Goal: Information Seeking & Learning: Learn about a topic

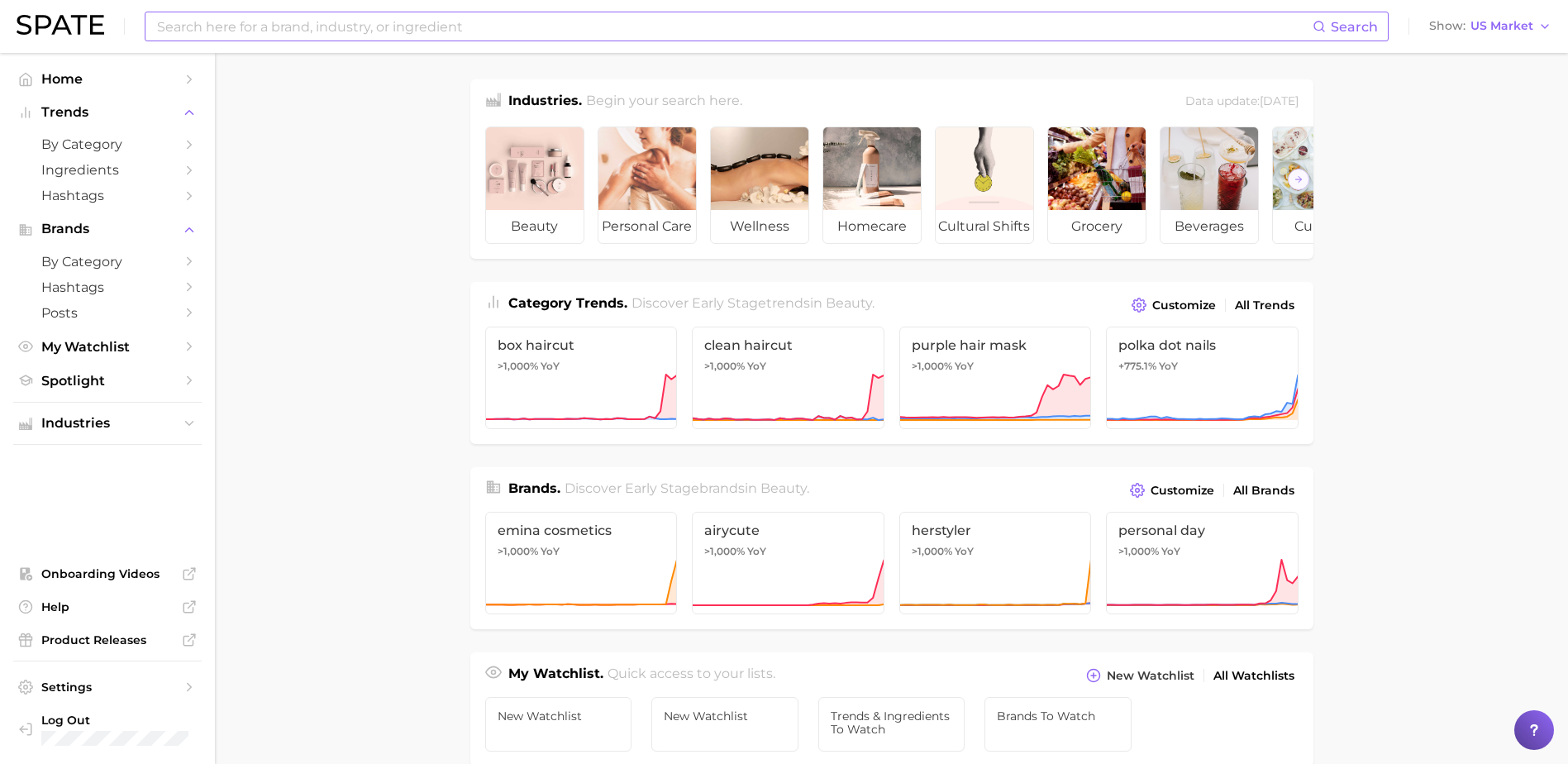
click at [242, 28] on input at bounding box center [733, 26] width 1157 height 28
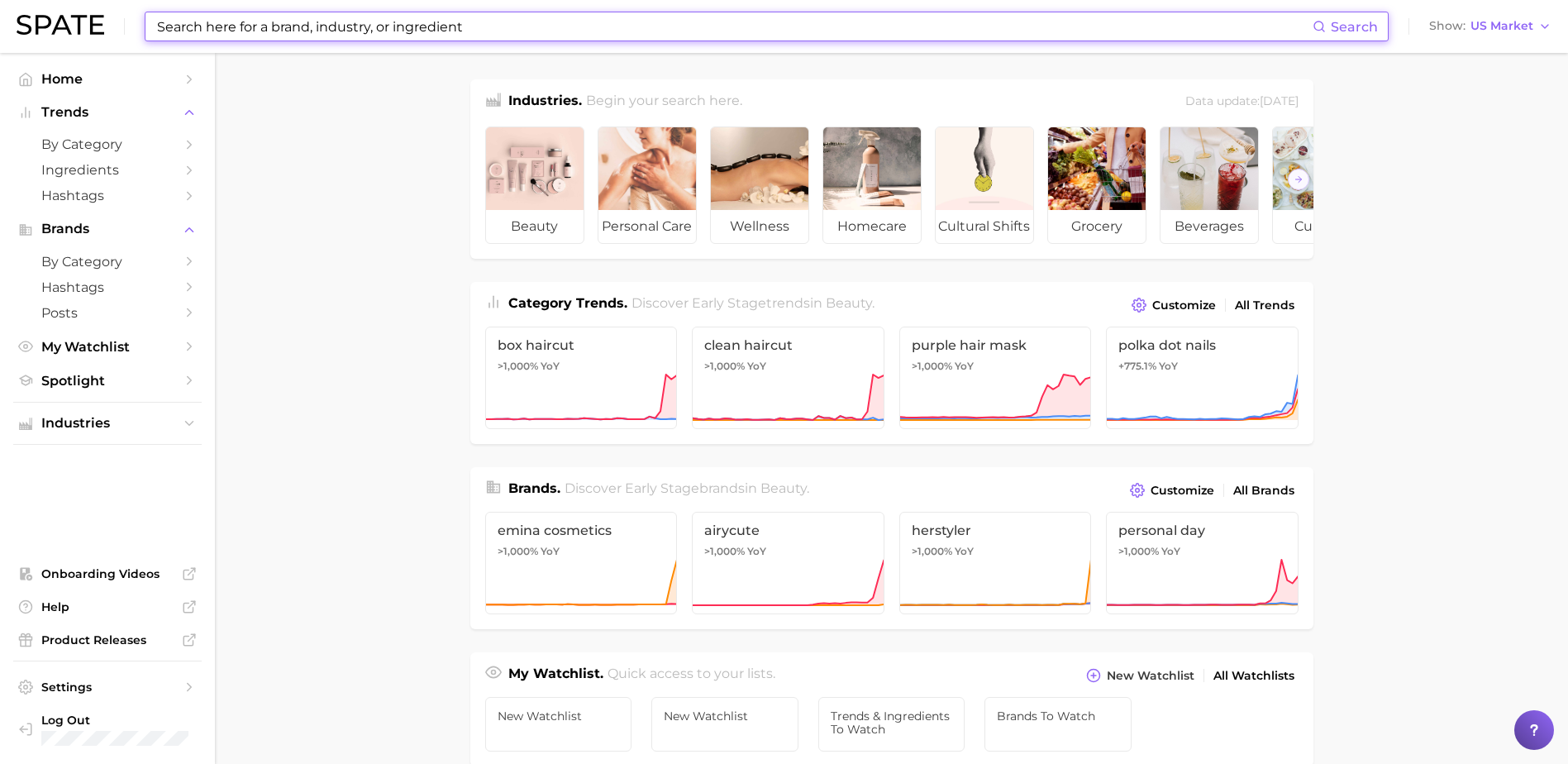
click at [242, 28] on input at bounding box center [733, 26] width 1157 height 28
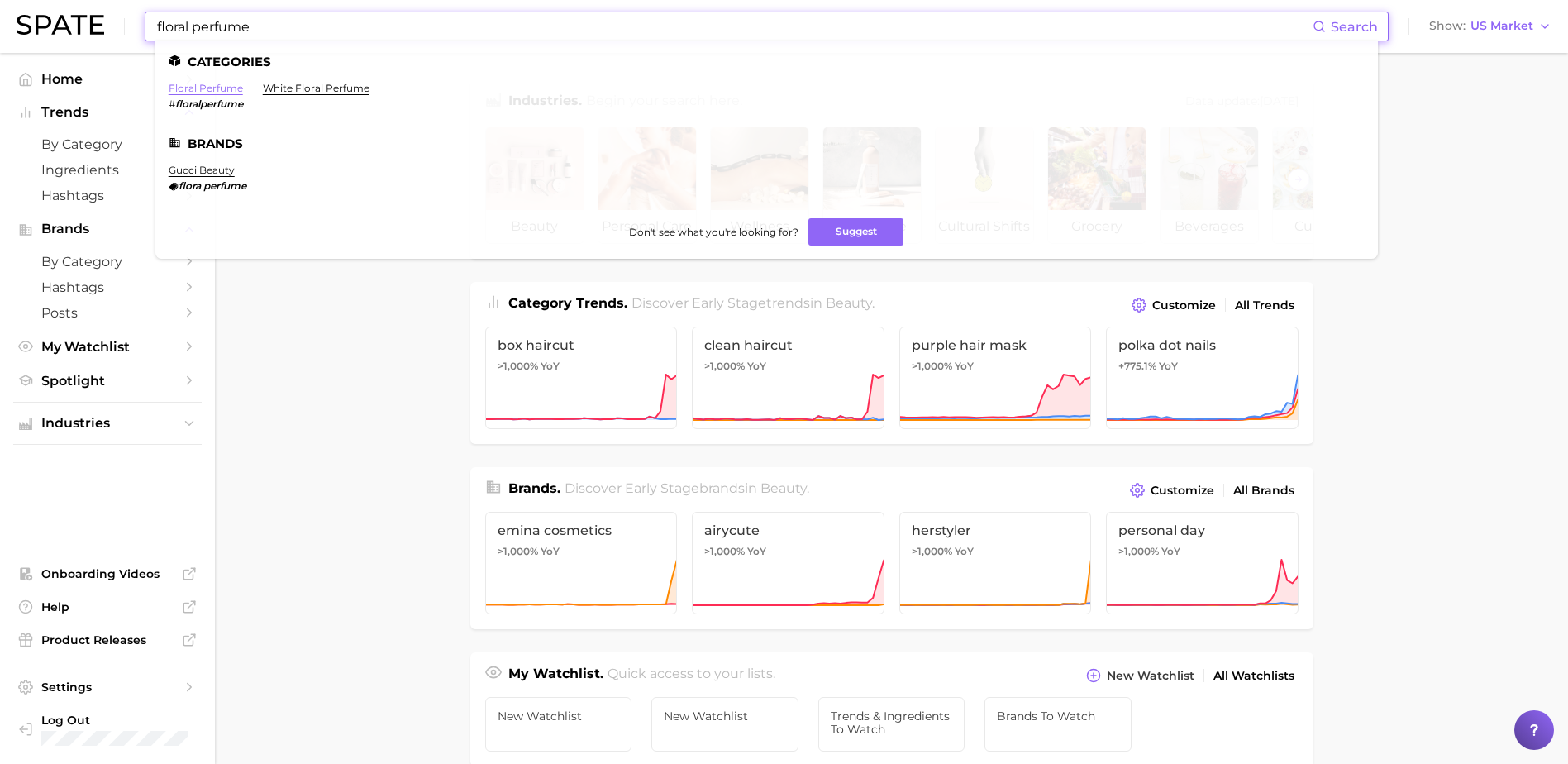
type input "floral perfume"
click at [227, 84] on link "floral perfume" at bounding box center [206, 88] width 75 height 13
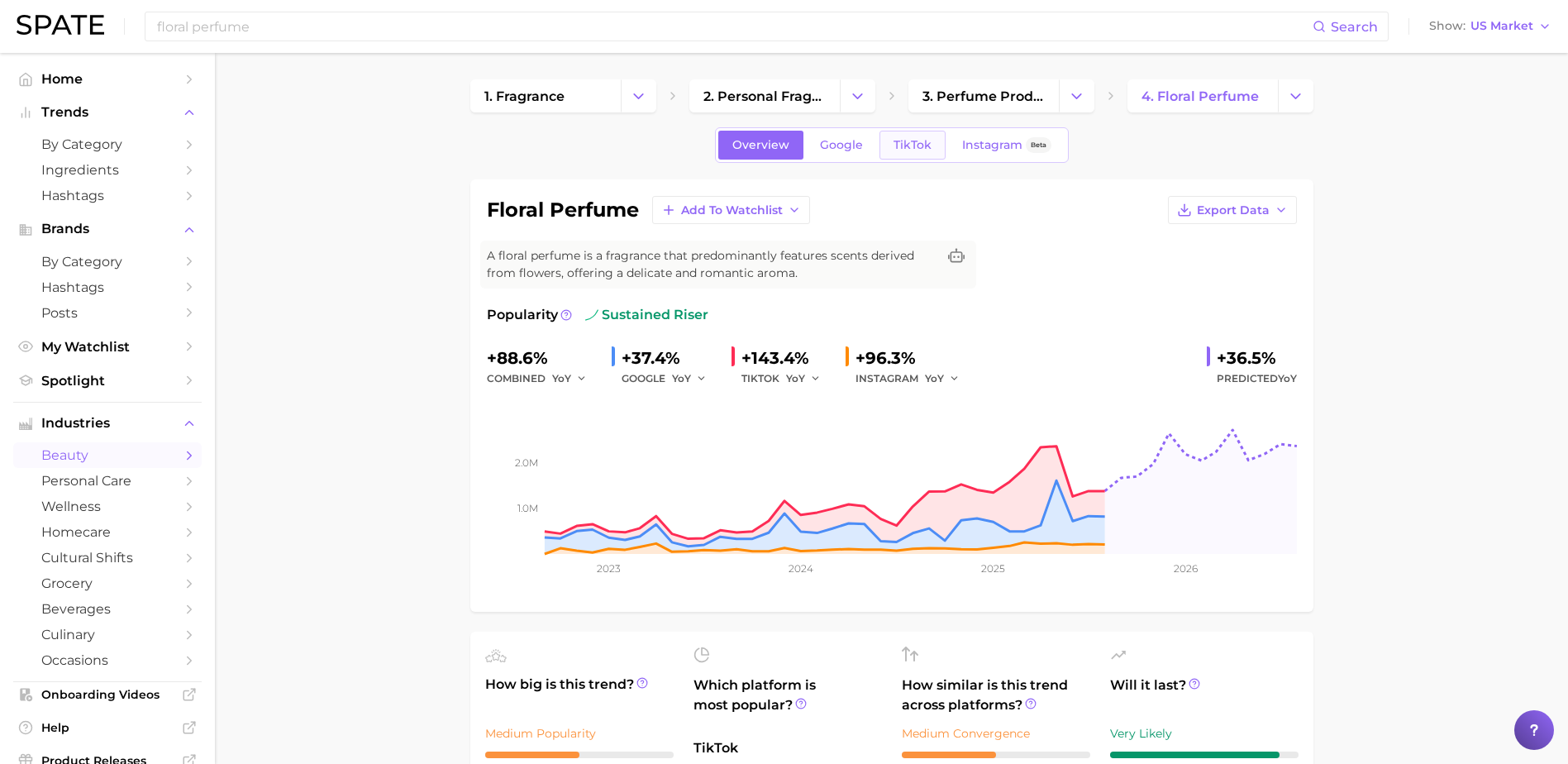
click at [935, 134] on link "TikTok" at bounding box center [913, 145] width 67 height 29
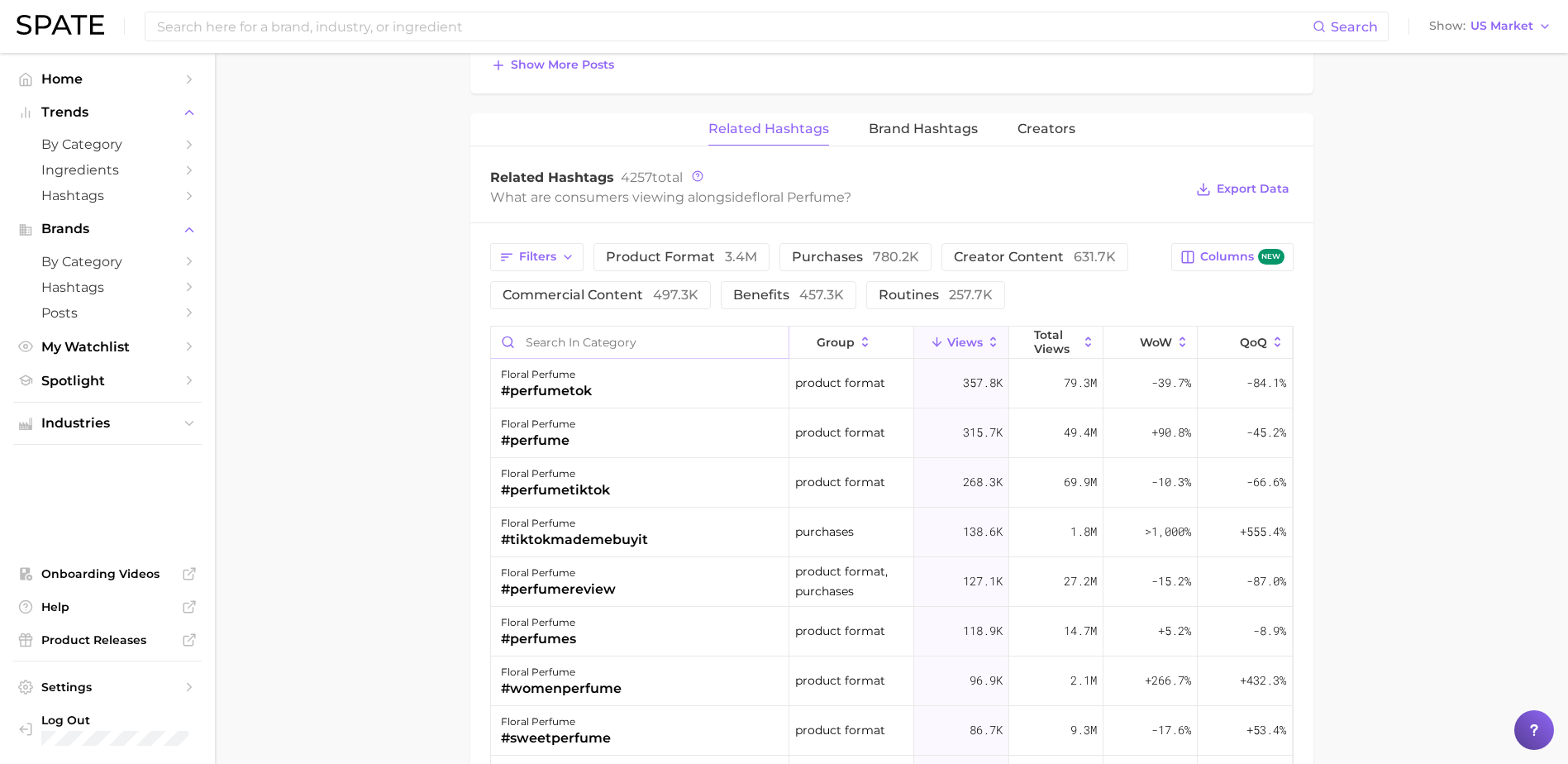
scroll to position [51, 0]
click at [581, 349] on input "Search in category" at bounding box center [639, 342] width 297 height 31
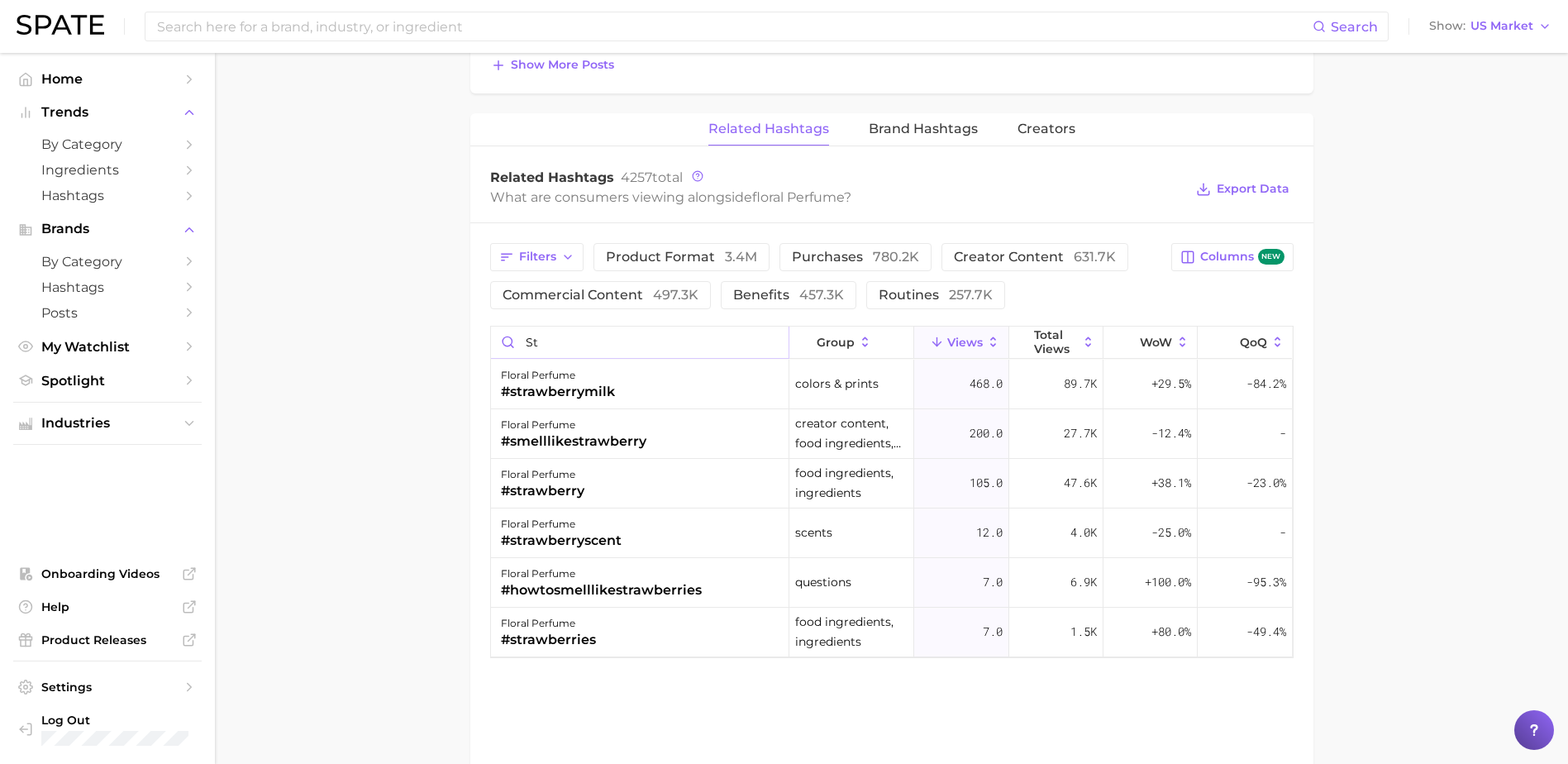
type input "s"
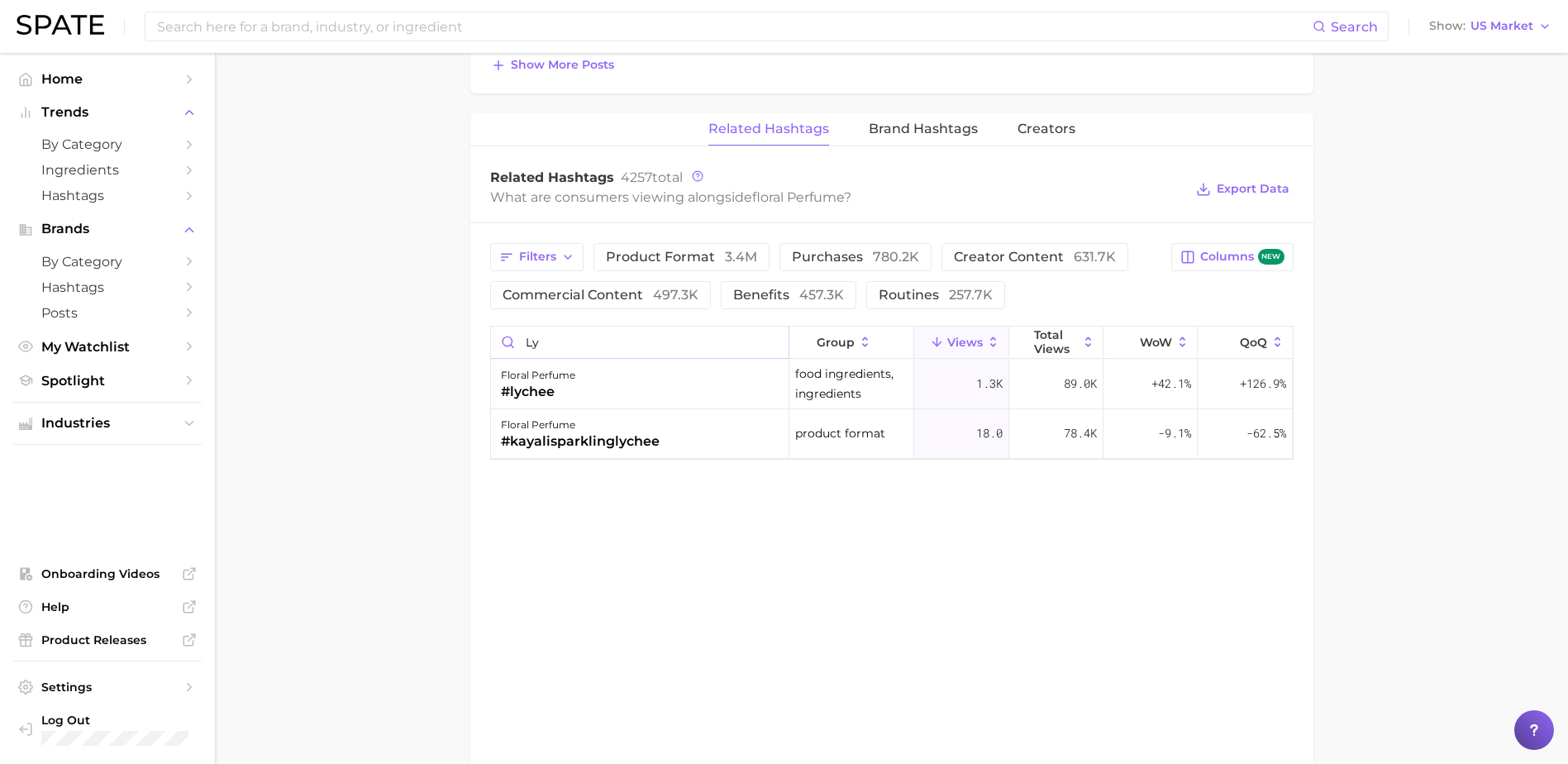
type input "l"
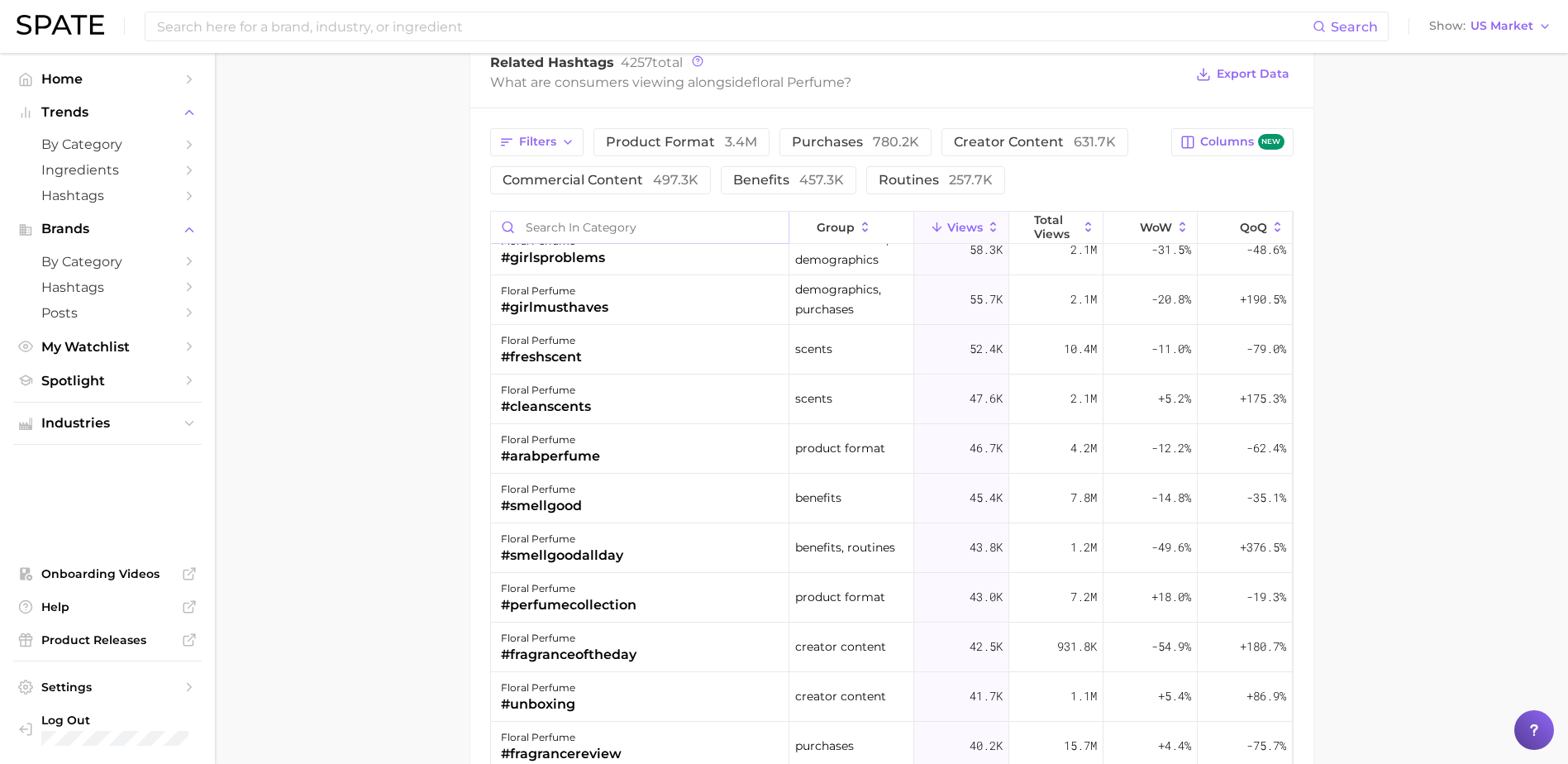
scroll to position [765, 0]
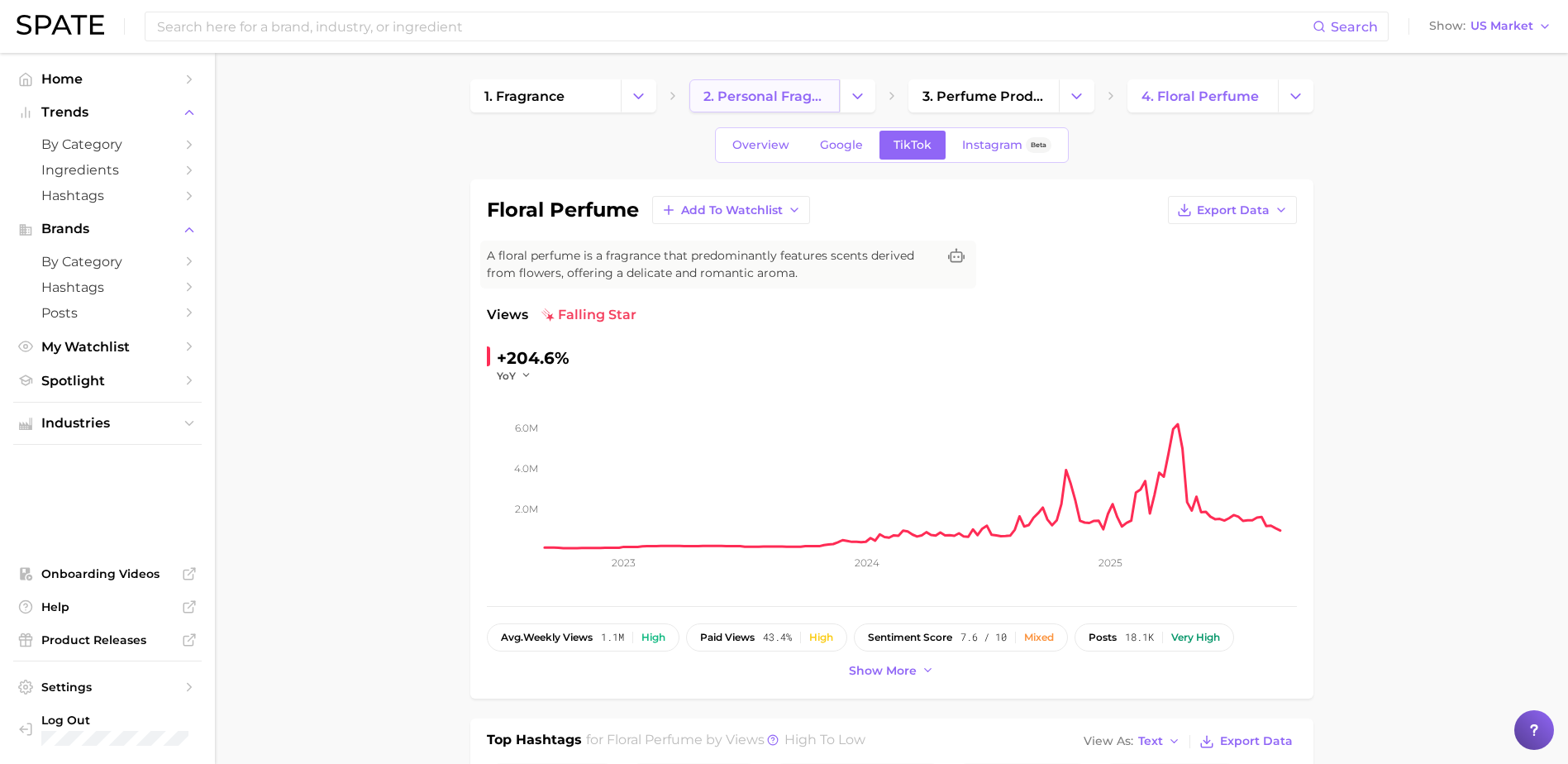
click at [789, 91] on span "2. personal fragrance" at bounding box center [764, 96] width 122 height 15
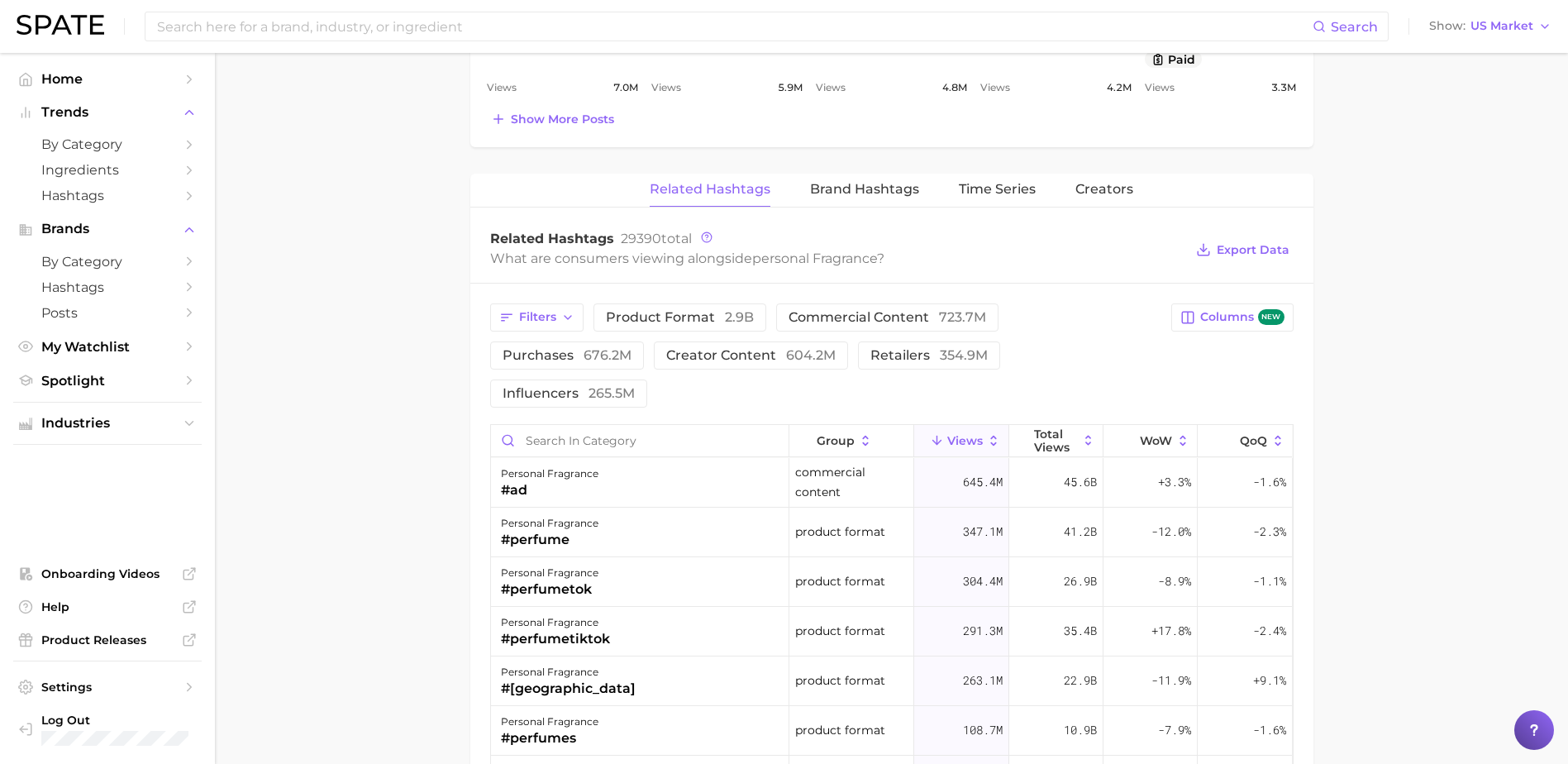
scroll to position [1268, 0]
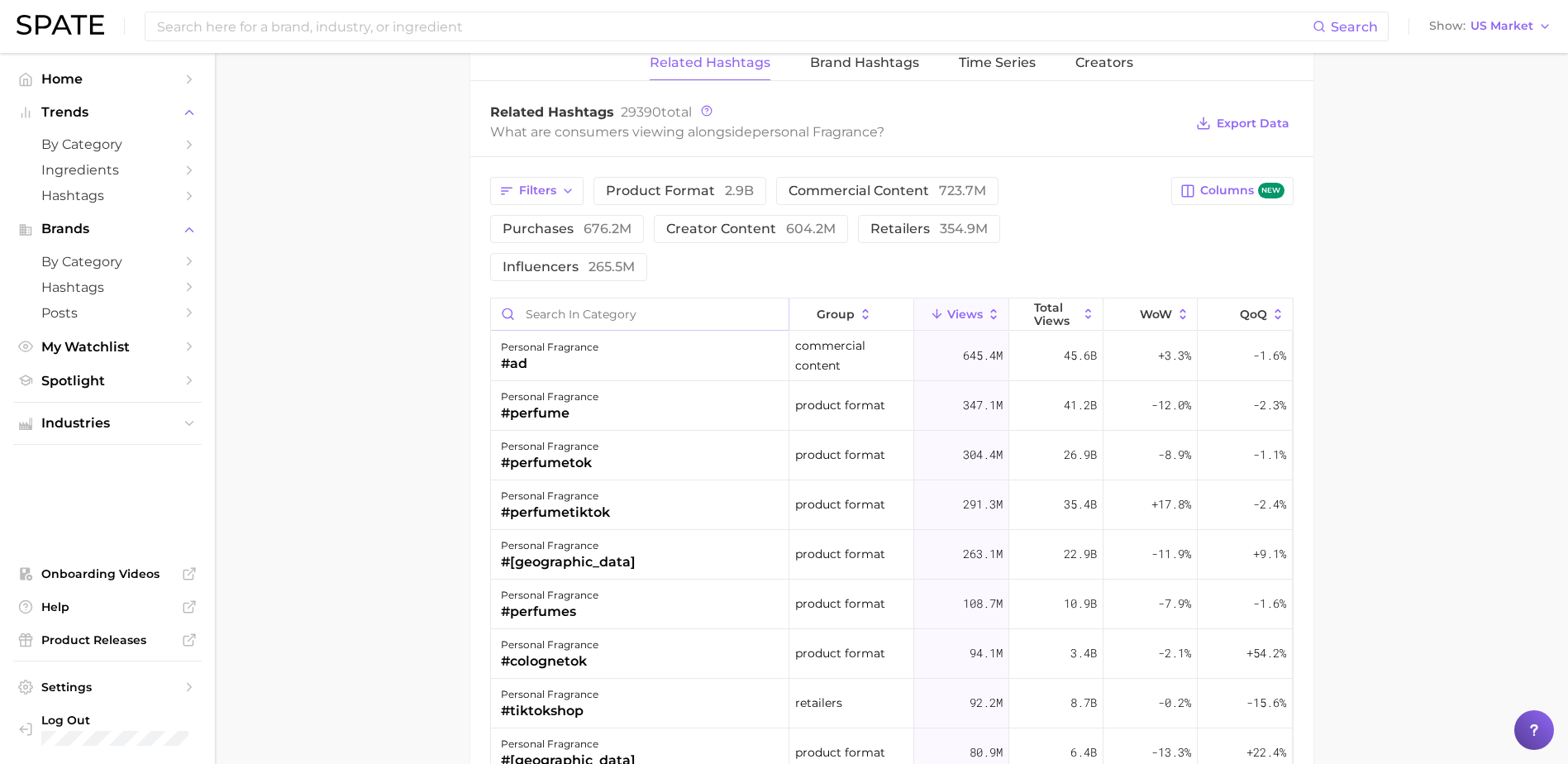
click at [609, 298] on input "Search in category" at bounding box center [639, 314] width 297 height 31
click at [549, 298] on input "musk" at bounding box center [639, 314] width 297 height 31
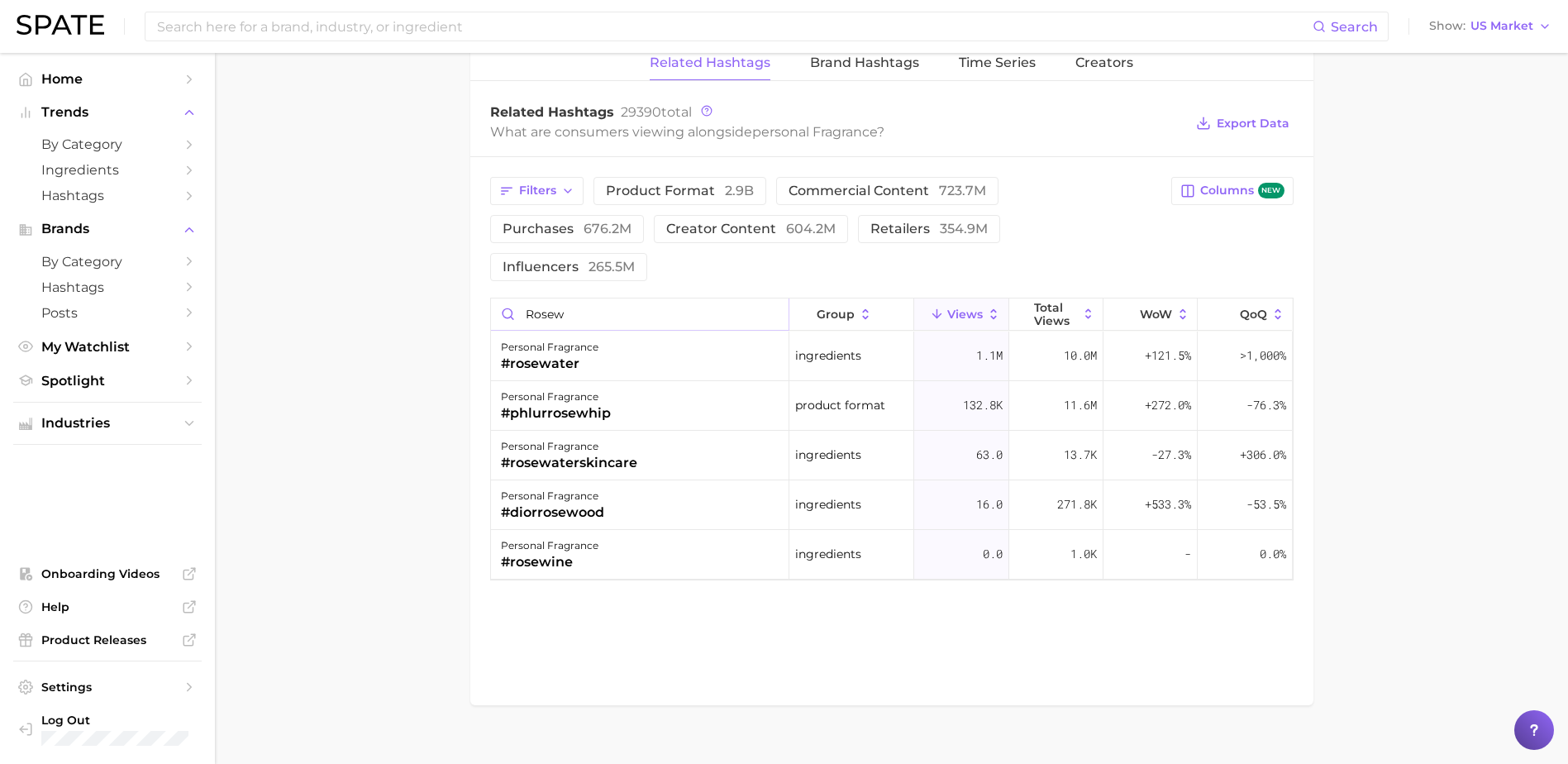
click at [573, 298] on input "rosew" at bounding box center [639, 314] width 297 height 31
click at [542, 298] on input "freshs" at bounding box center [639, 314] width 297 height 31
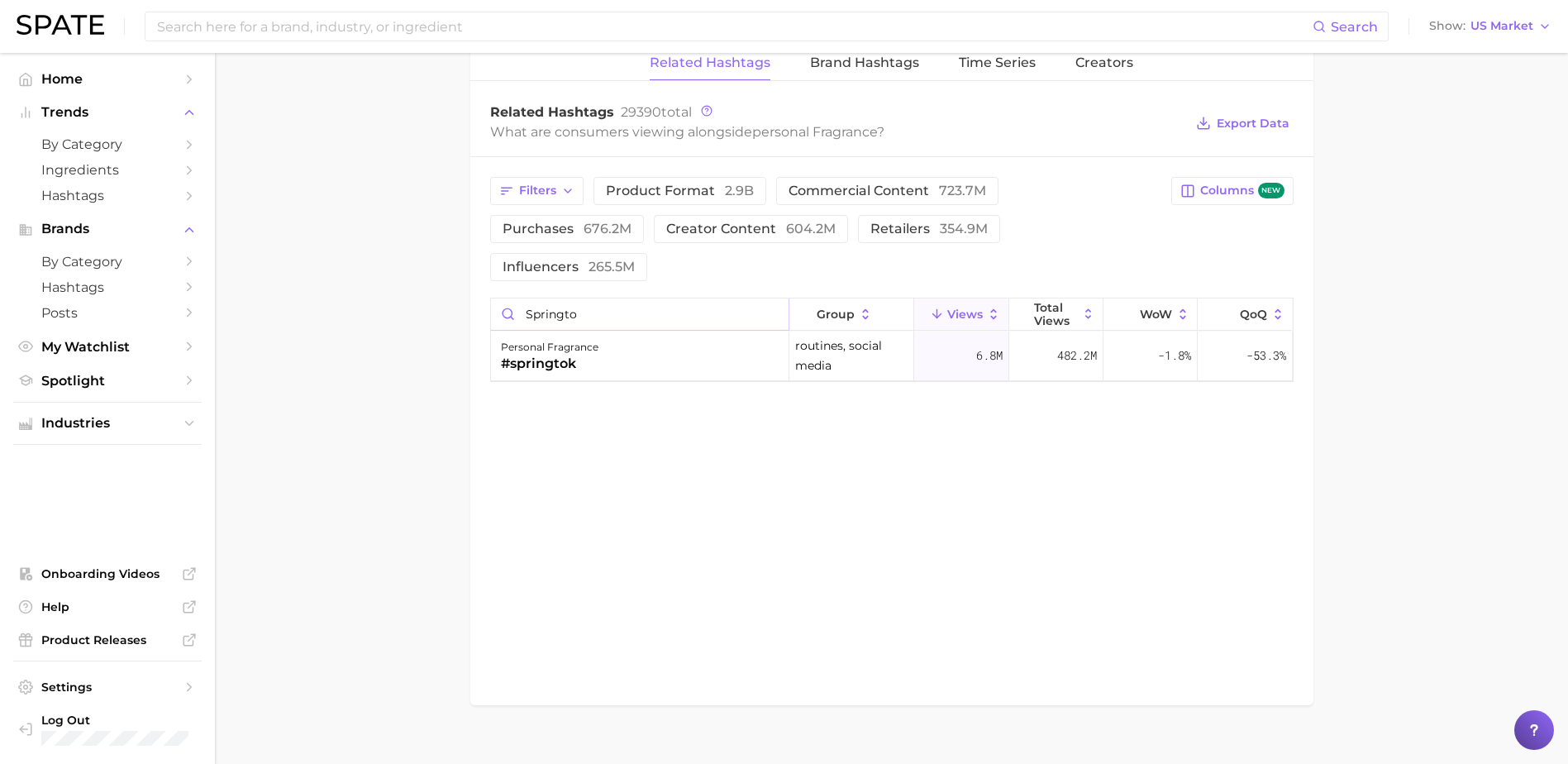
click at [569, 298] on input "springto" at bounding box center [639, 314] width 297 height 31
click at [565, 298] on input "lychee" at bounding box center [639, 314] width 297 height 31
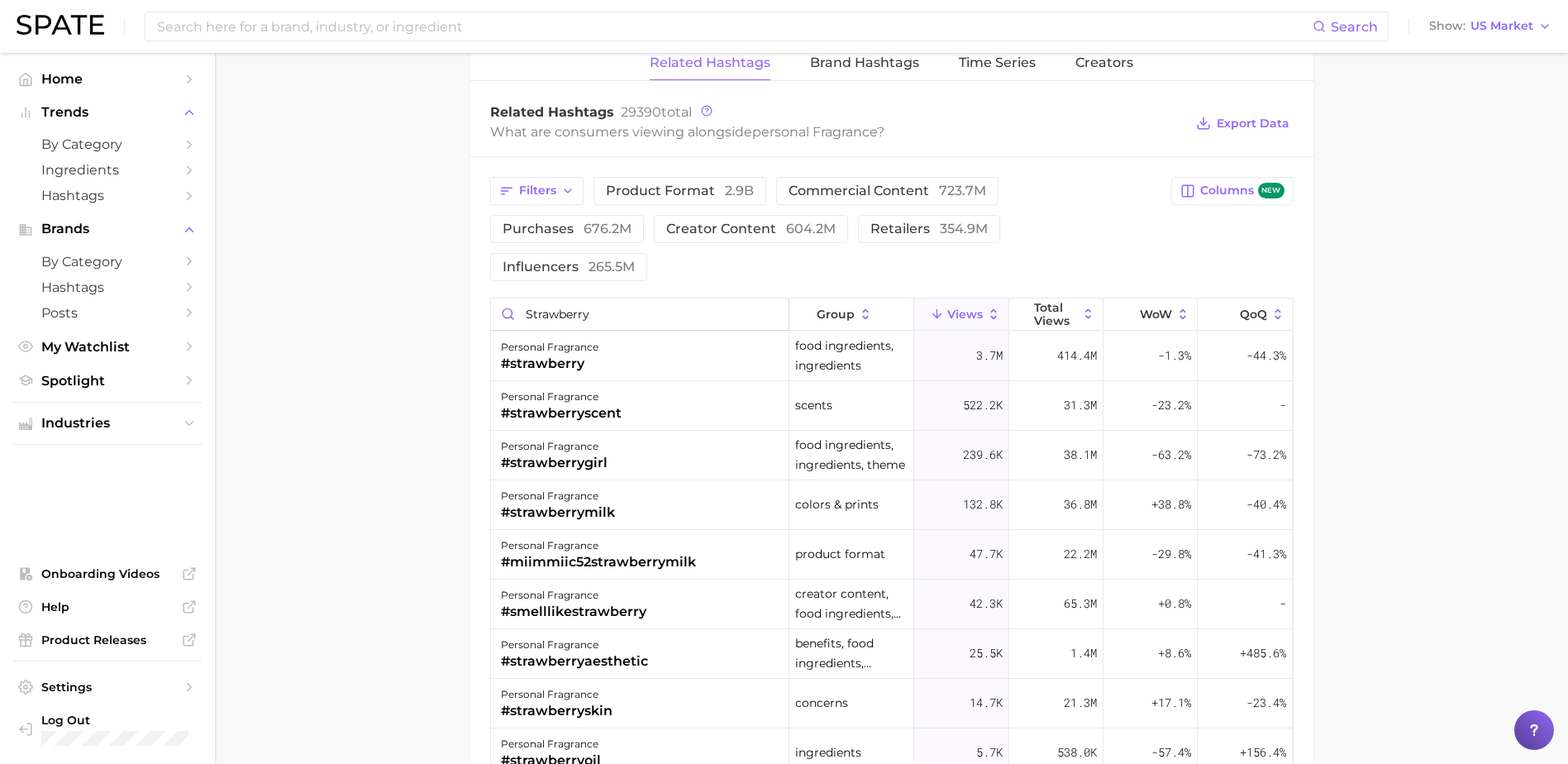
click at [644, 298] on input "strawberry" at bounding box center [639, 314] width 297 height 31
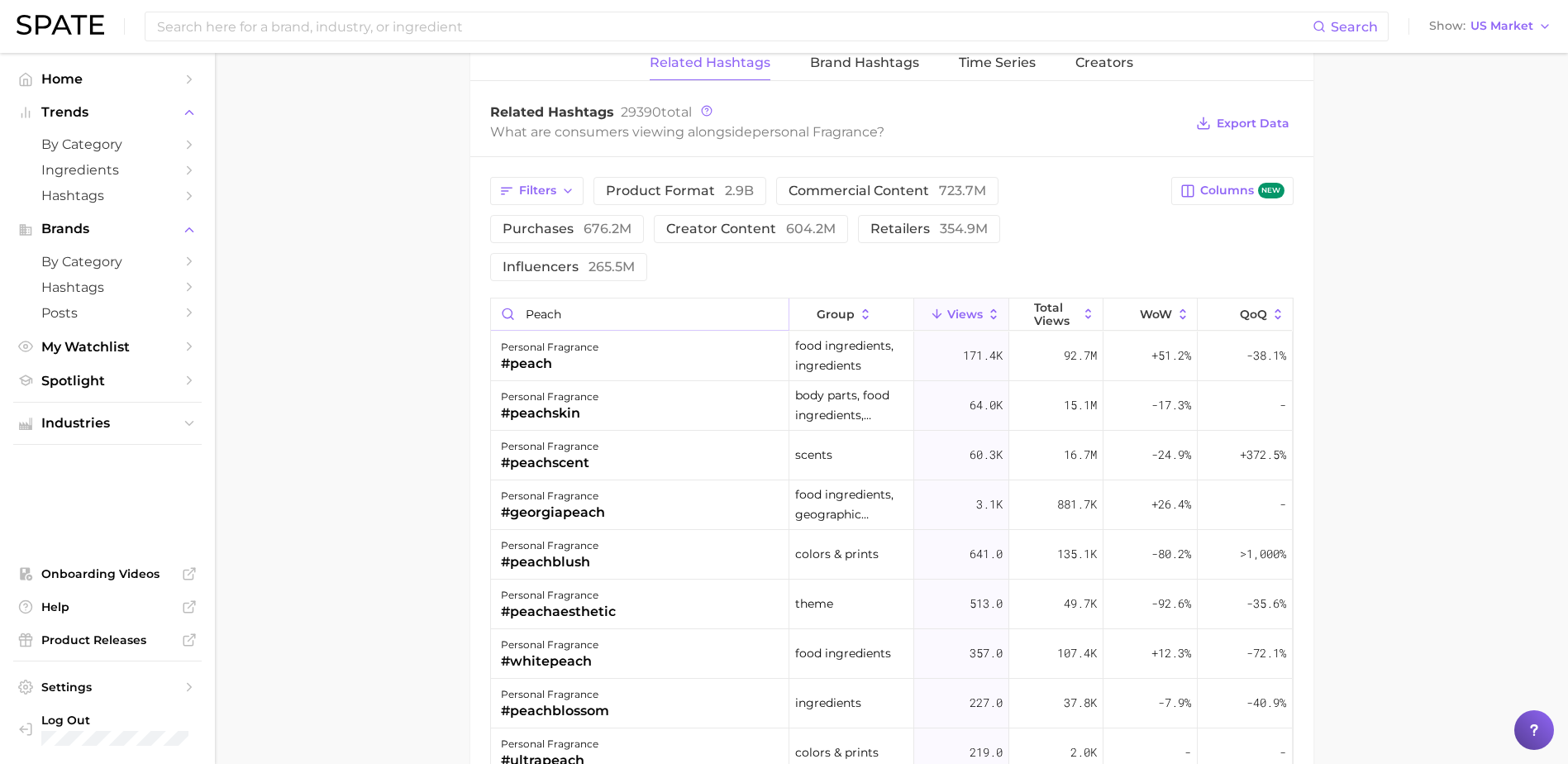
click at [631, 298] on input "peach" at bounding box center [639, 314] width 297 height 31
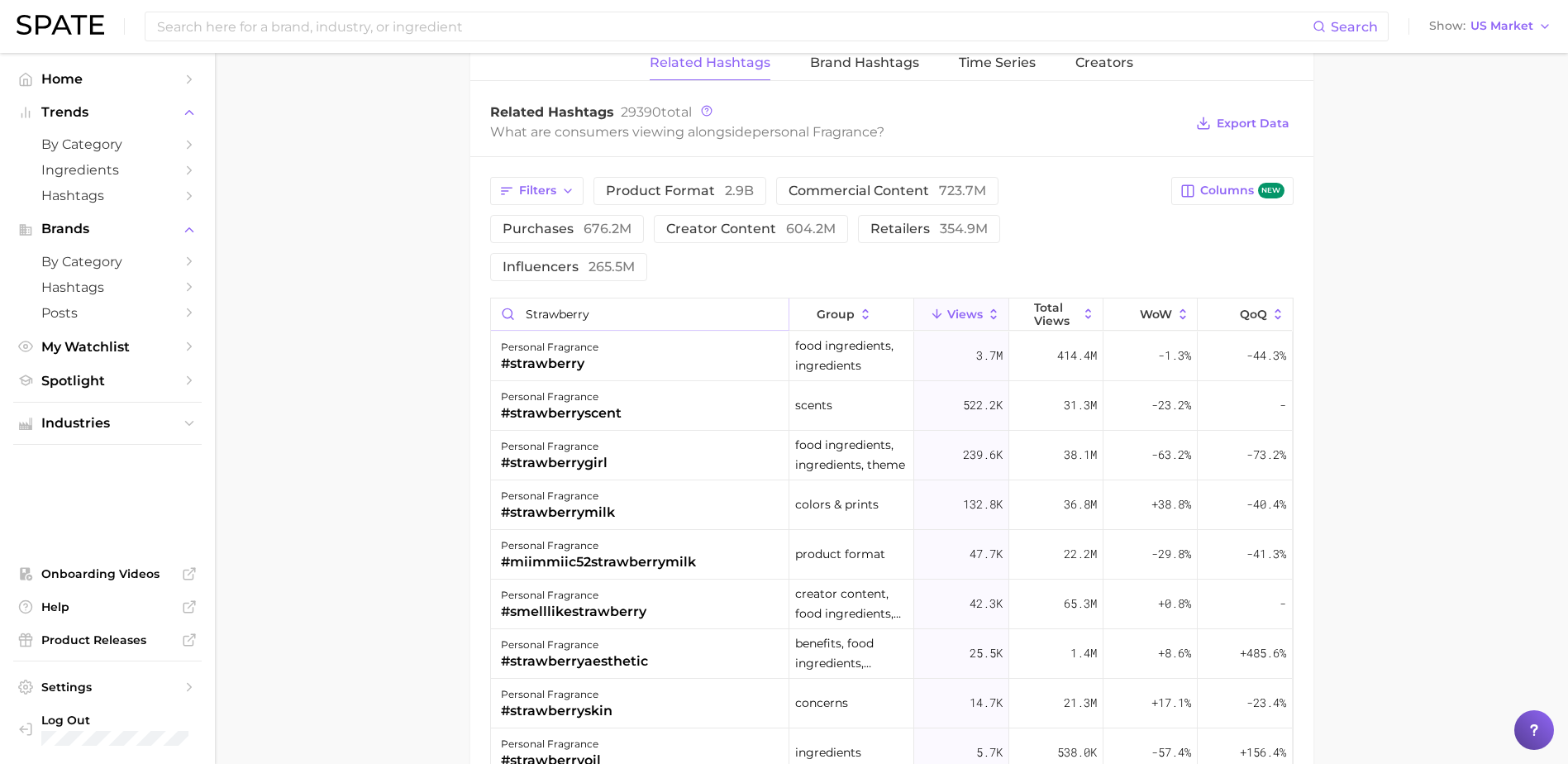
click at [582, 298] on input "strawberry" at bounding box center [639, 314] width 297 height 31
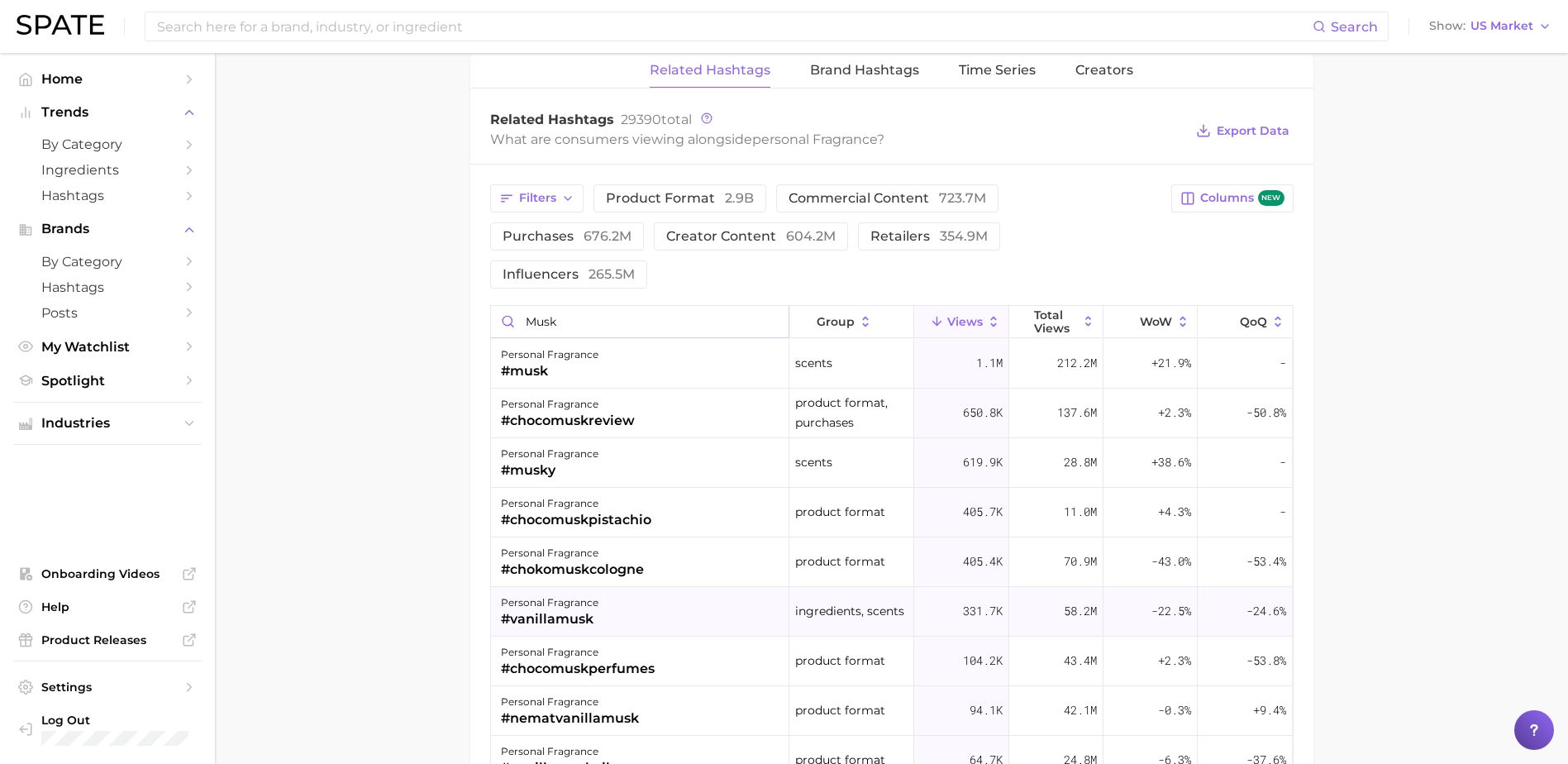
scroll to position [1259, 0]
click at [552, 307] on input "musk" at bounding box center [639, 323] width 297 height 31
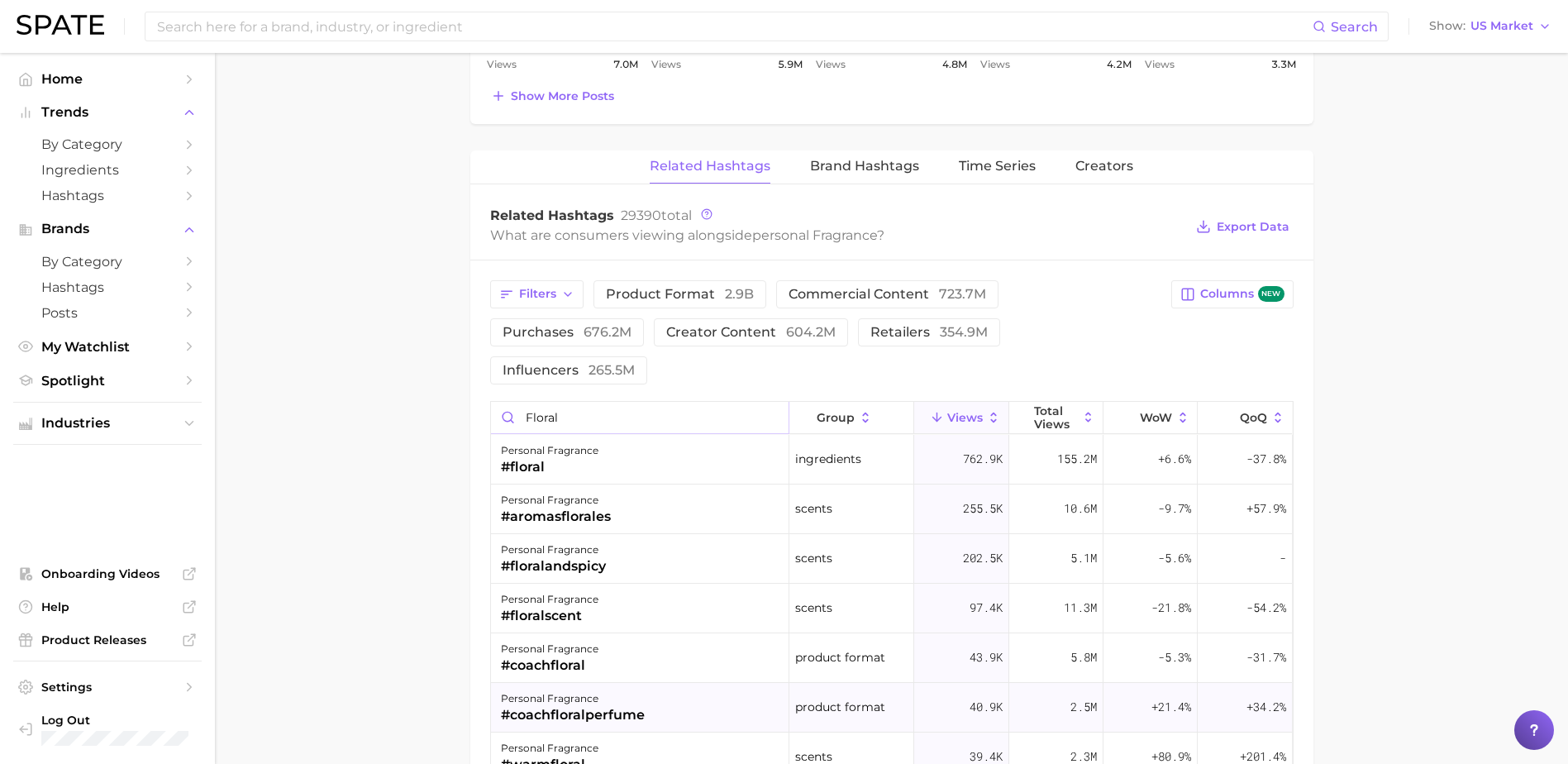
scroll to position [1164, 0]
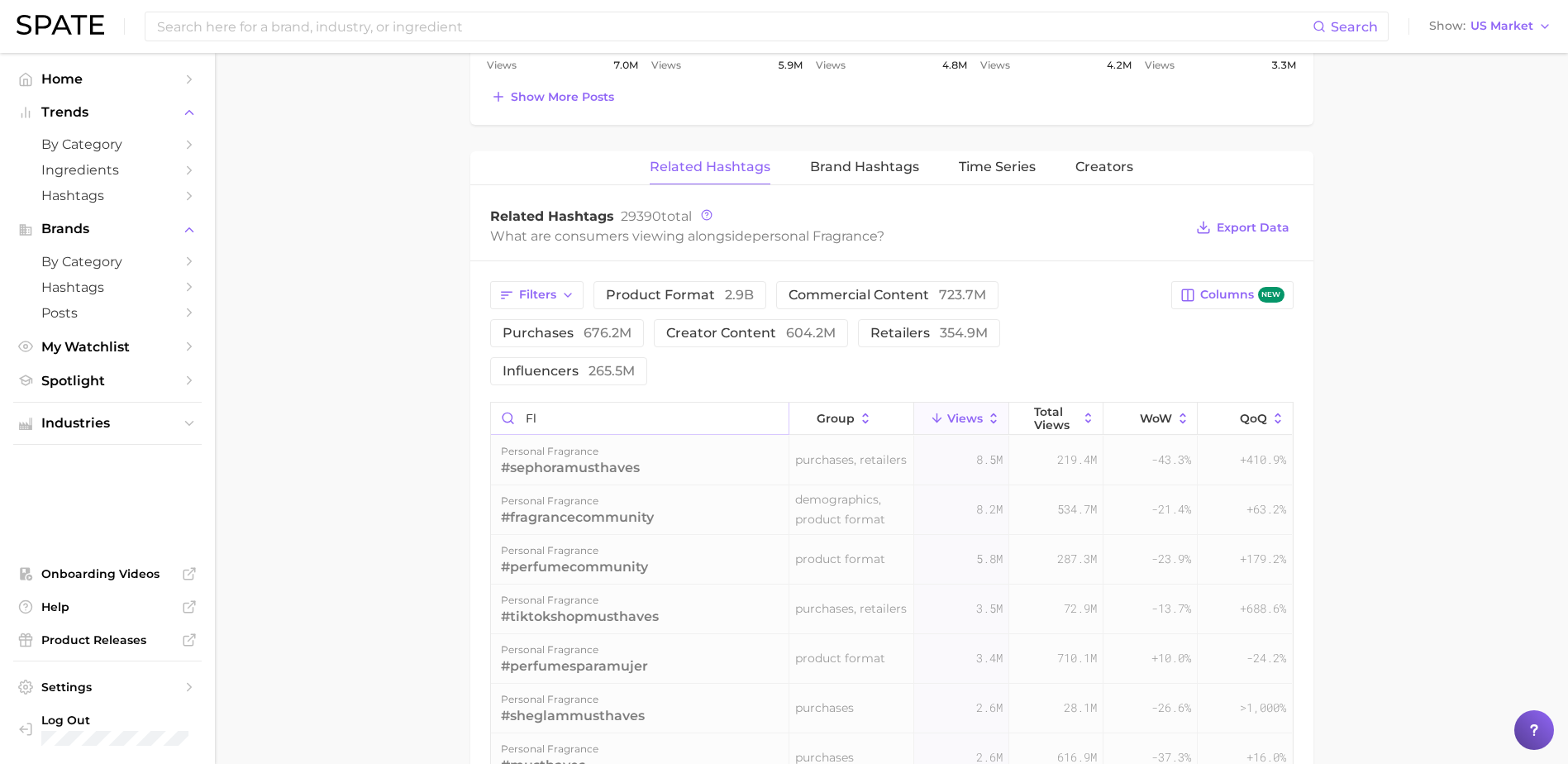
type input "f"
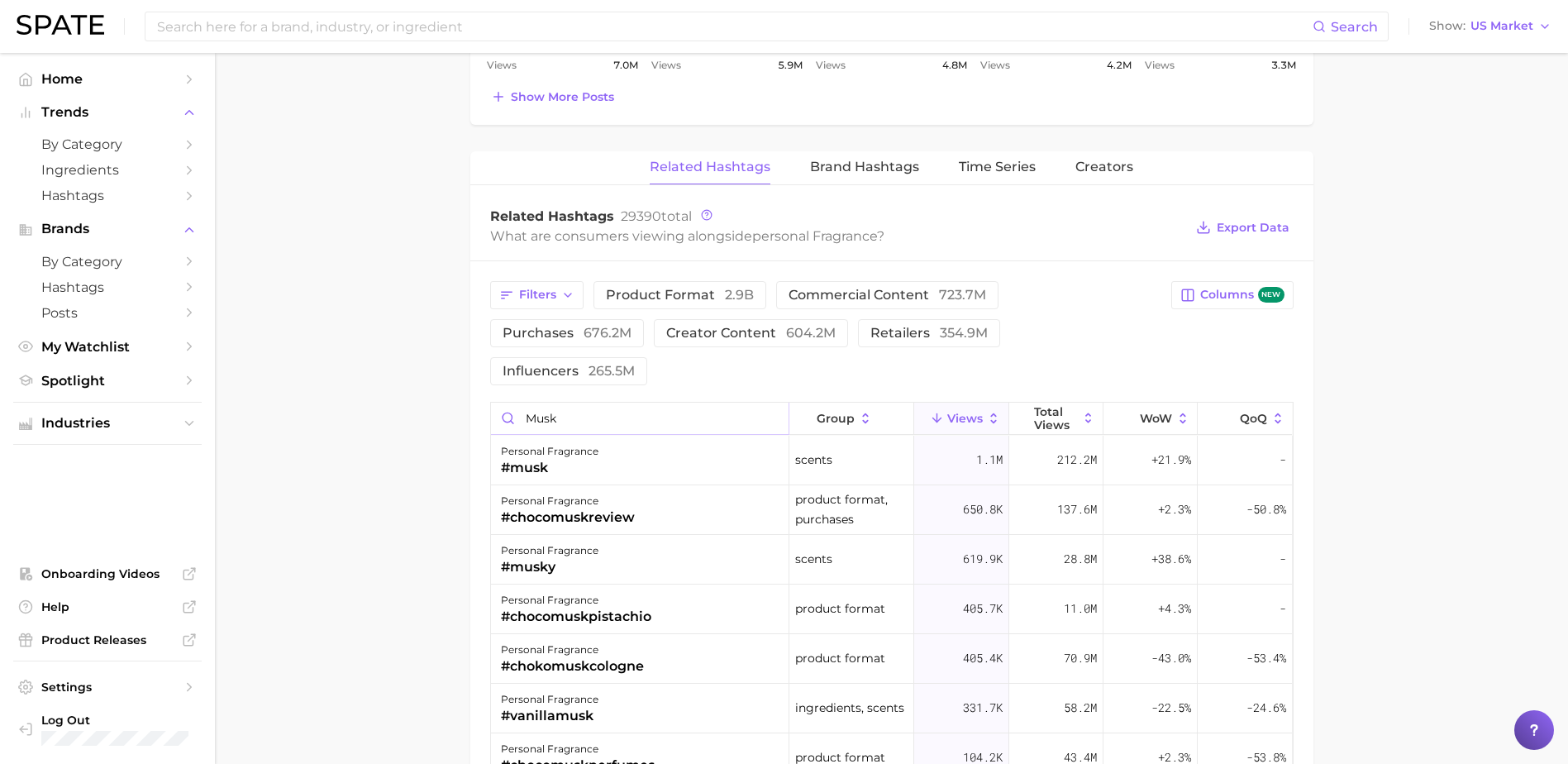
click at [596, 402] on input "musk" at bounding box center [639, 418] width 297 height 31
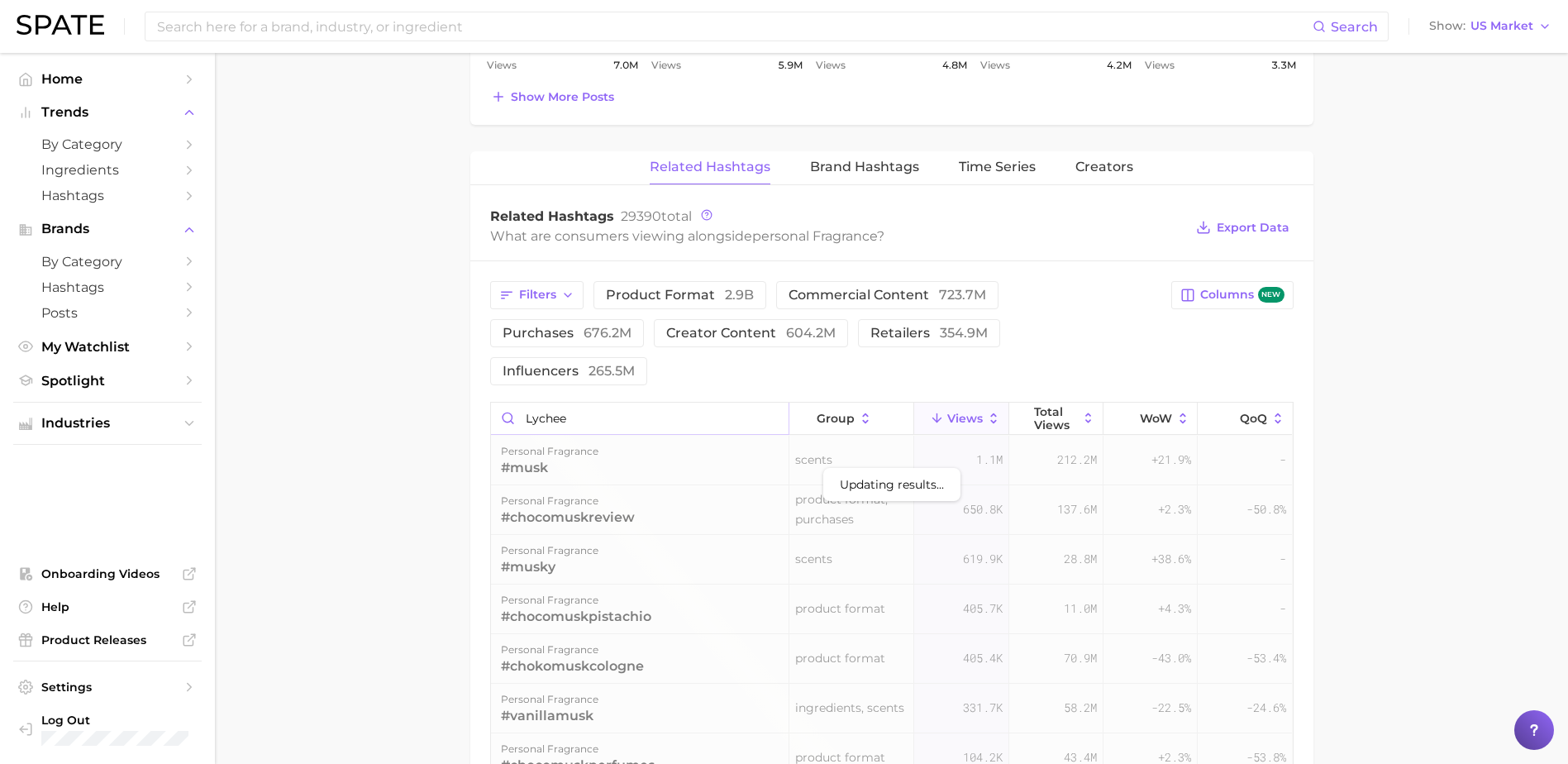
type input "lychee"
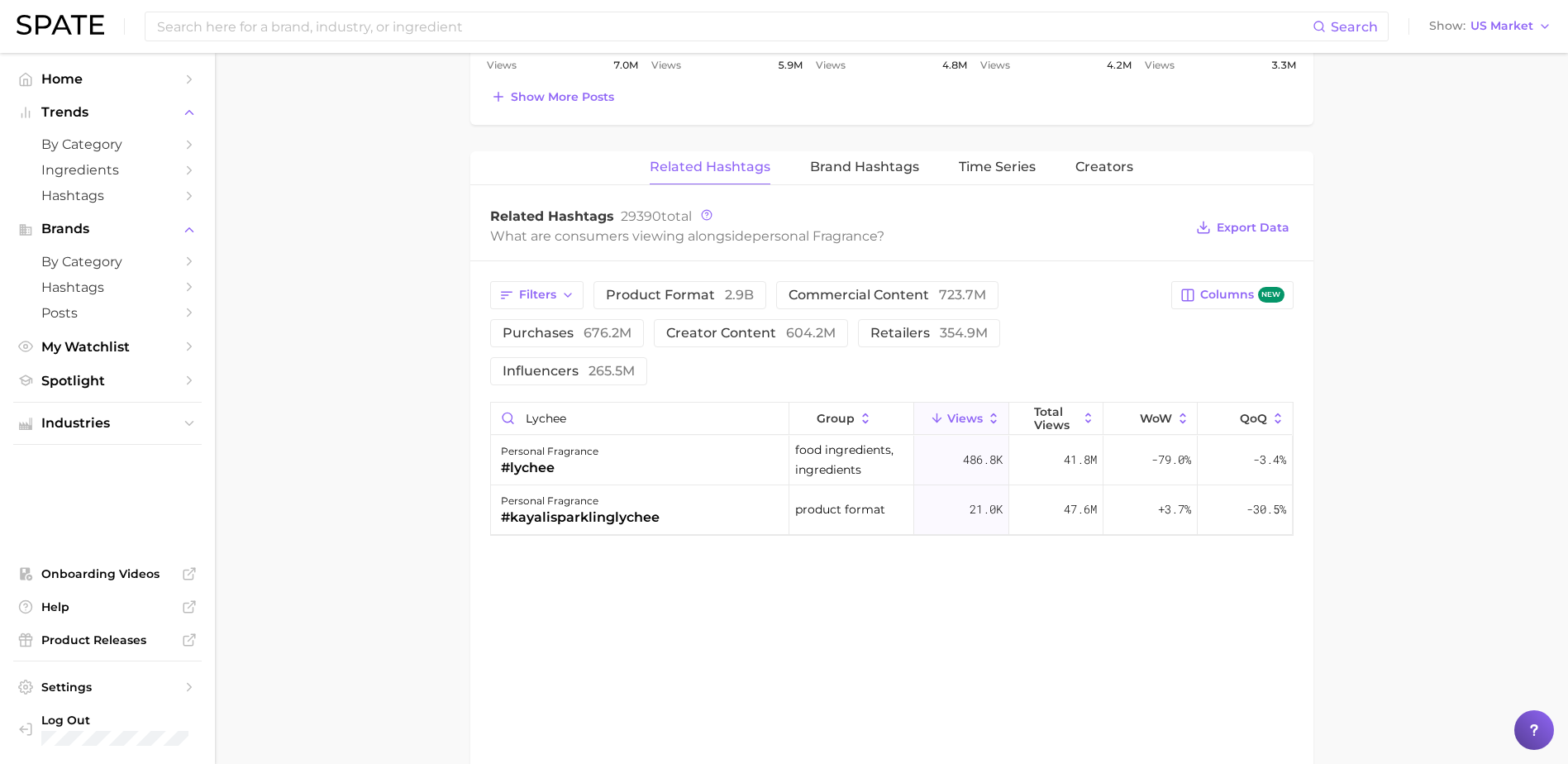
drag, startPoint x: 387, startPoint y: 190, endPoint x: 382, endPoint y: 208, distance: 18.7
click at [660, 628] on div "Related Hashtags Brand Hashtags Time Series Creators Related Hashtags 29390 tot…" at bounding box center [892, 480] width 843 height 658
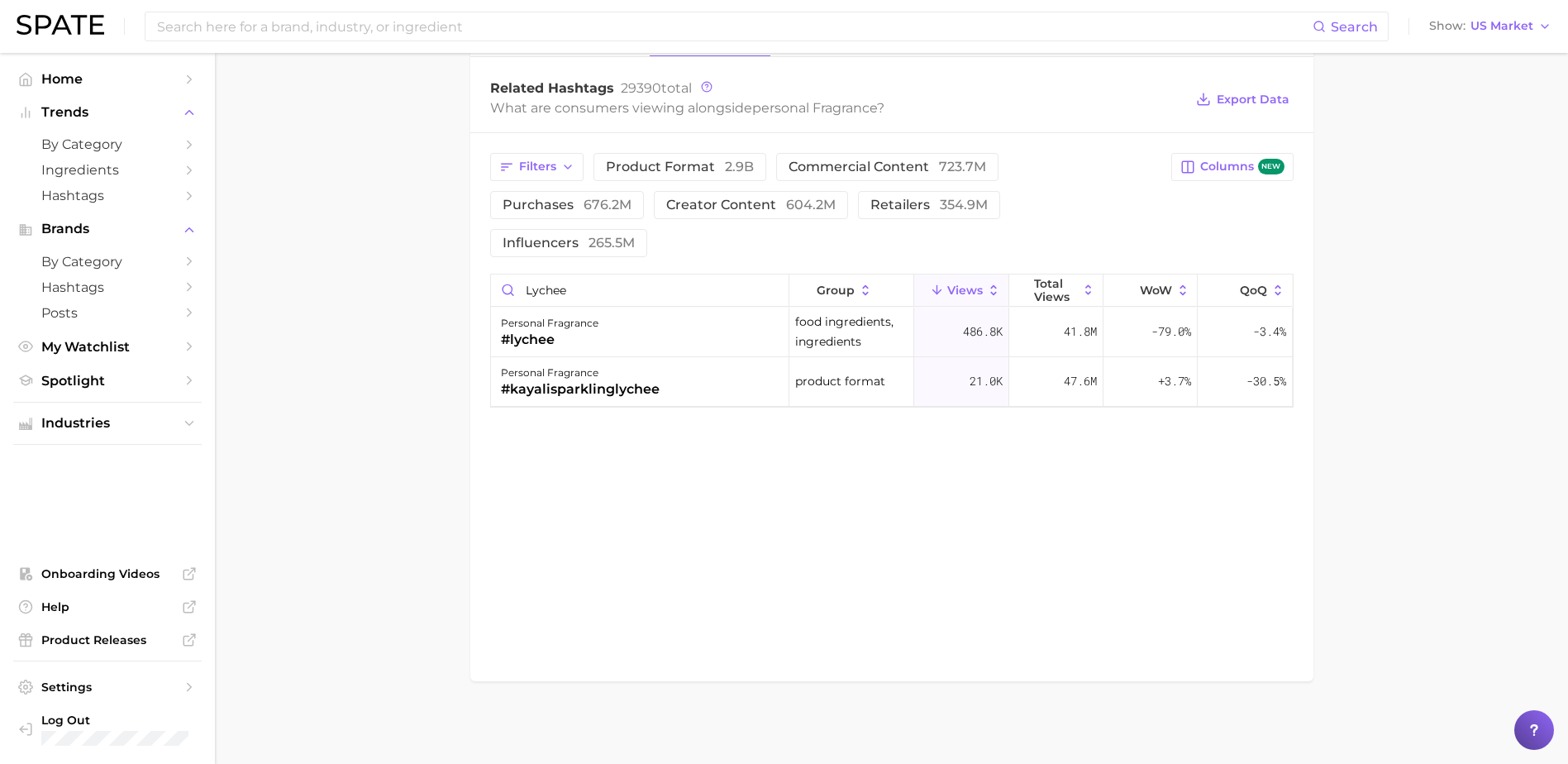
click at [820, 465] on div "Related Hashtags Brand Hashtags Time Series Creators Related Hashtags 29390 tot…" at bounding box center [892, 352] width 843 height 658
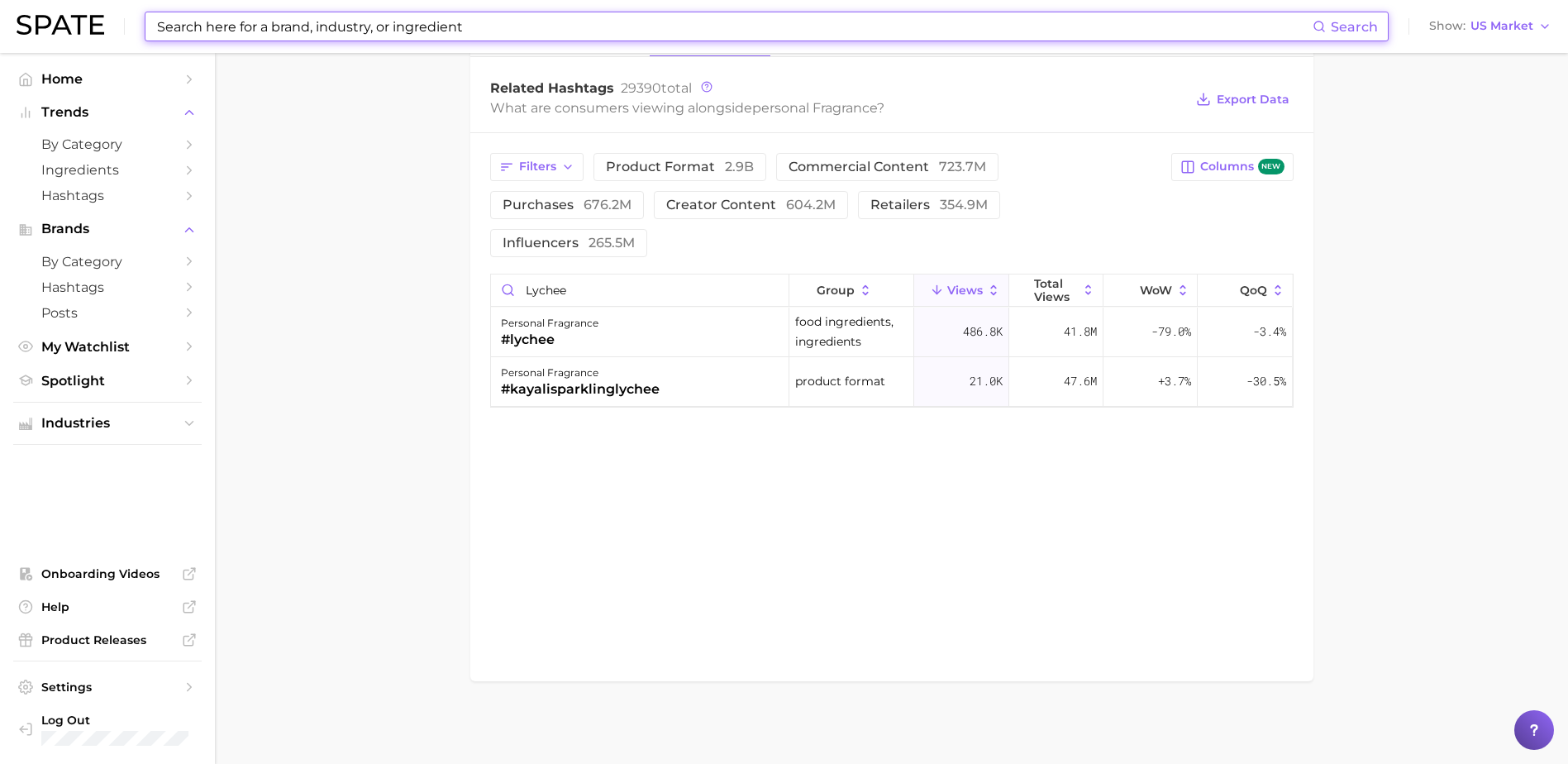
click at [302, 28] on input at bounding box center [733, 26] width 1157 height 28
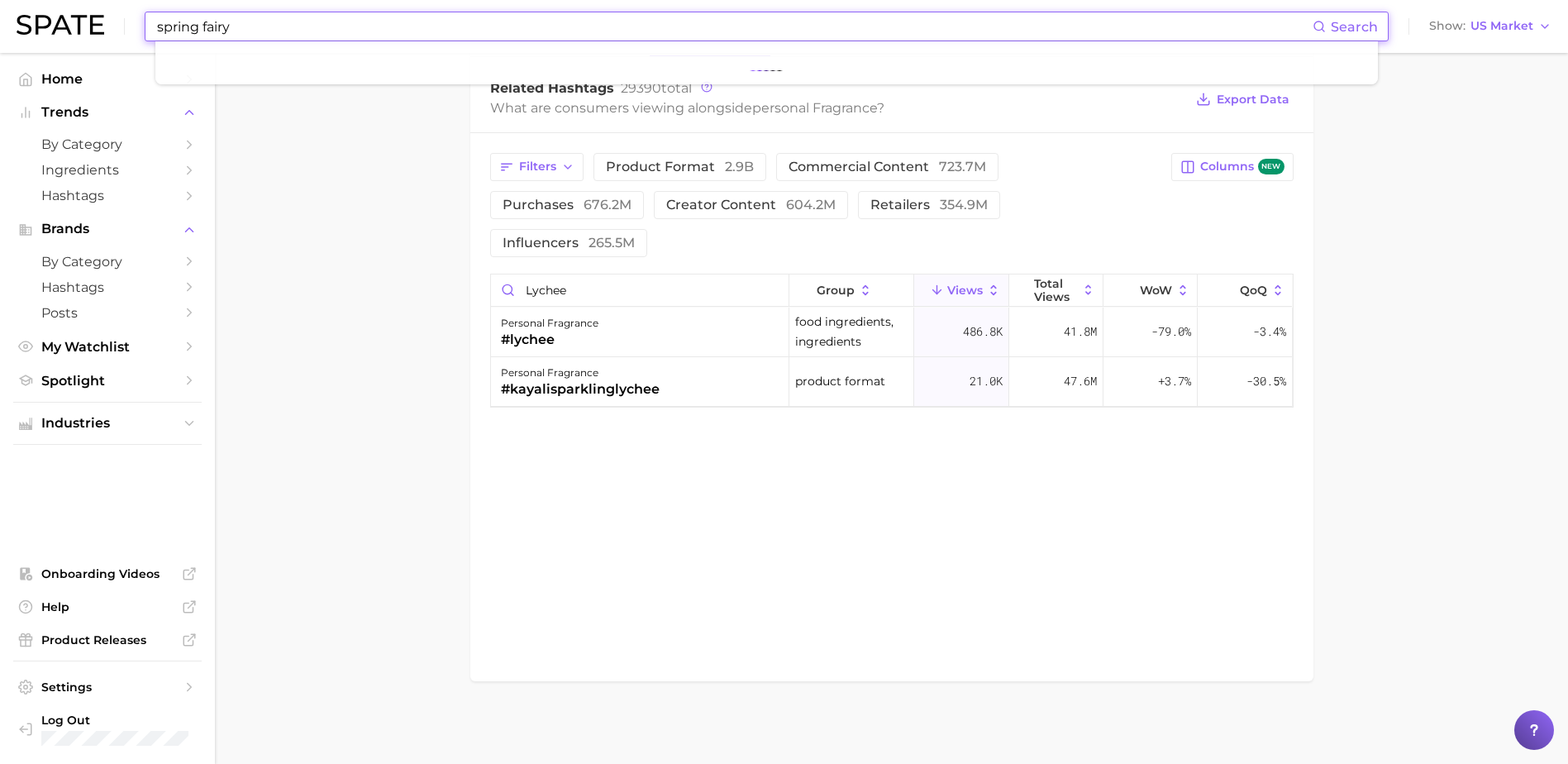
type input "spring fairy"
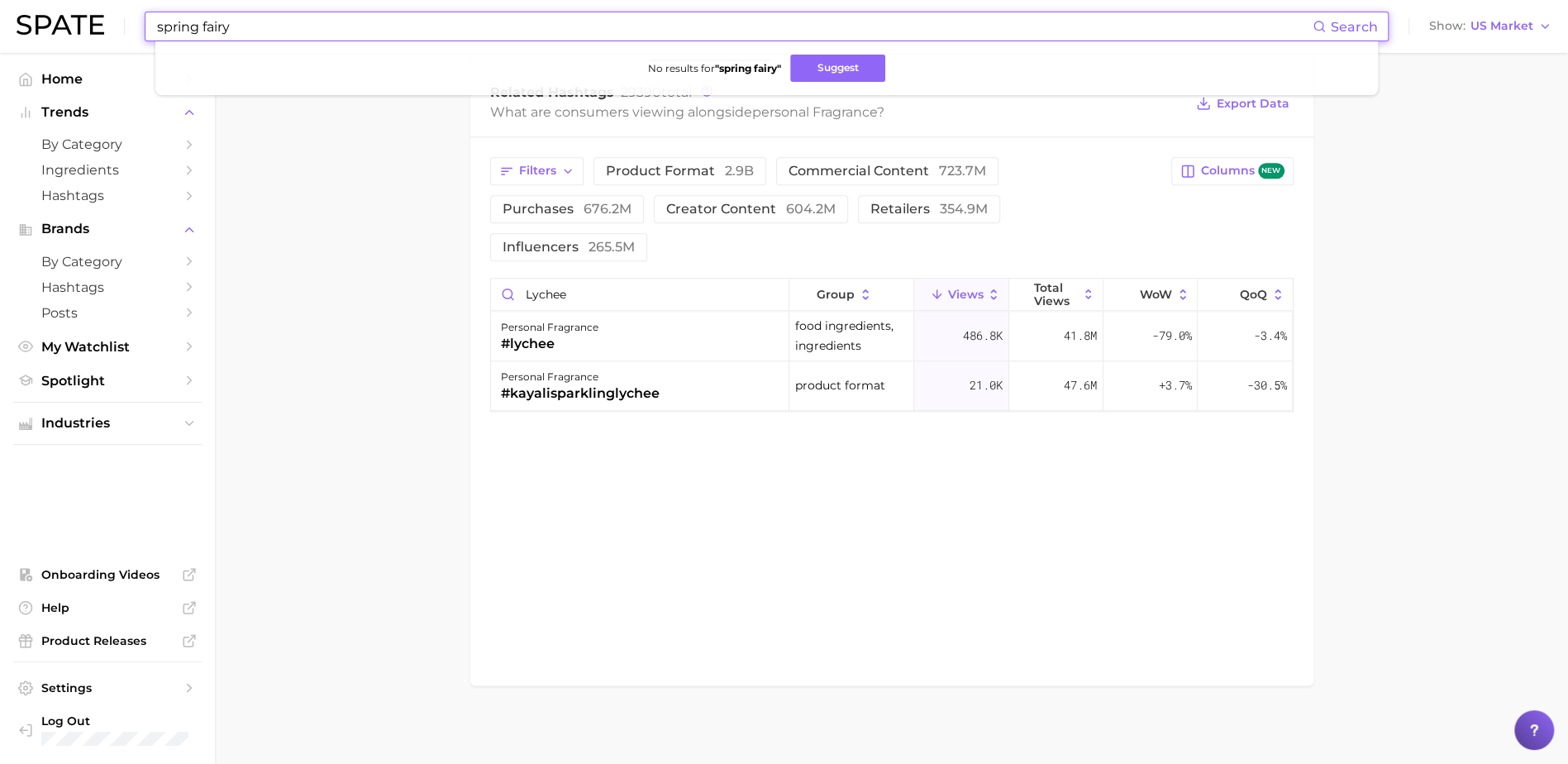
scroll to position [1288, 0]
